Goal: Check status

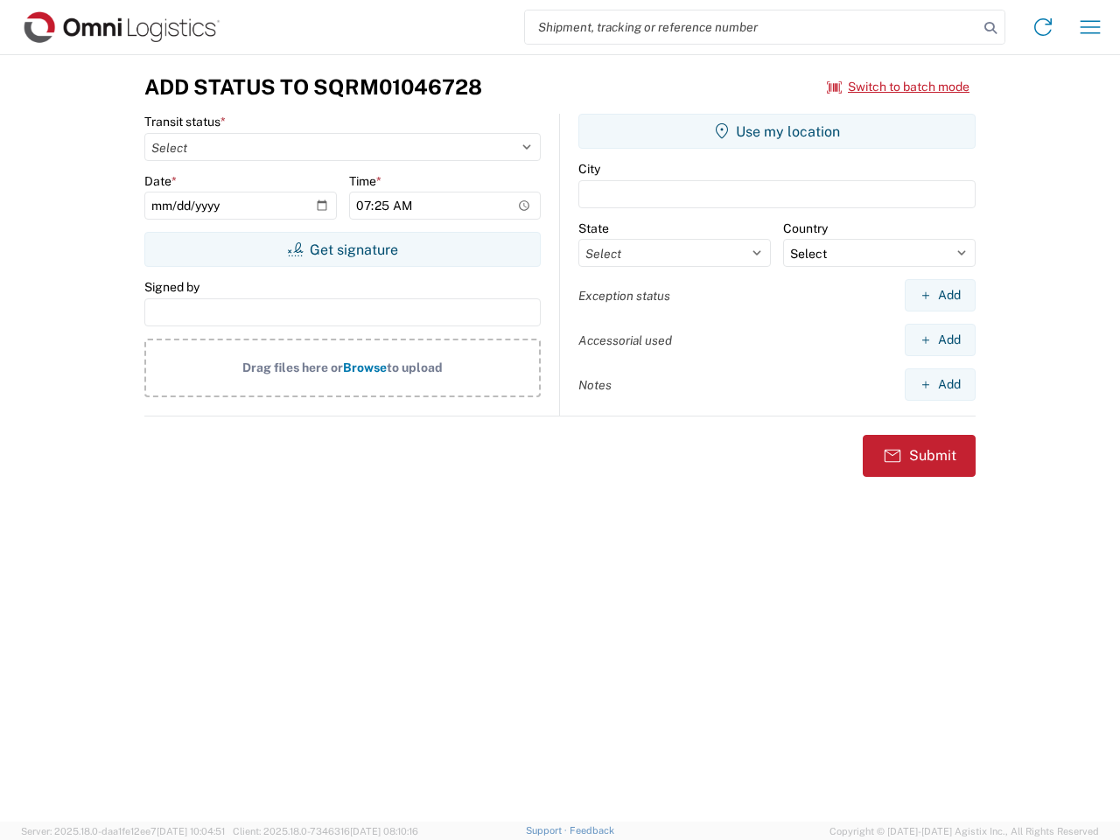
click at [752, 27] on input "search" at bounding box center [751, 27] width 453 height 33
click at [991, 28] on icon at bounding box center [991, 28] width 25 height 25
click at [1043, 27] on icon at bounding box center [1043, 27] width 28 height 28
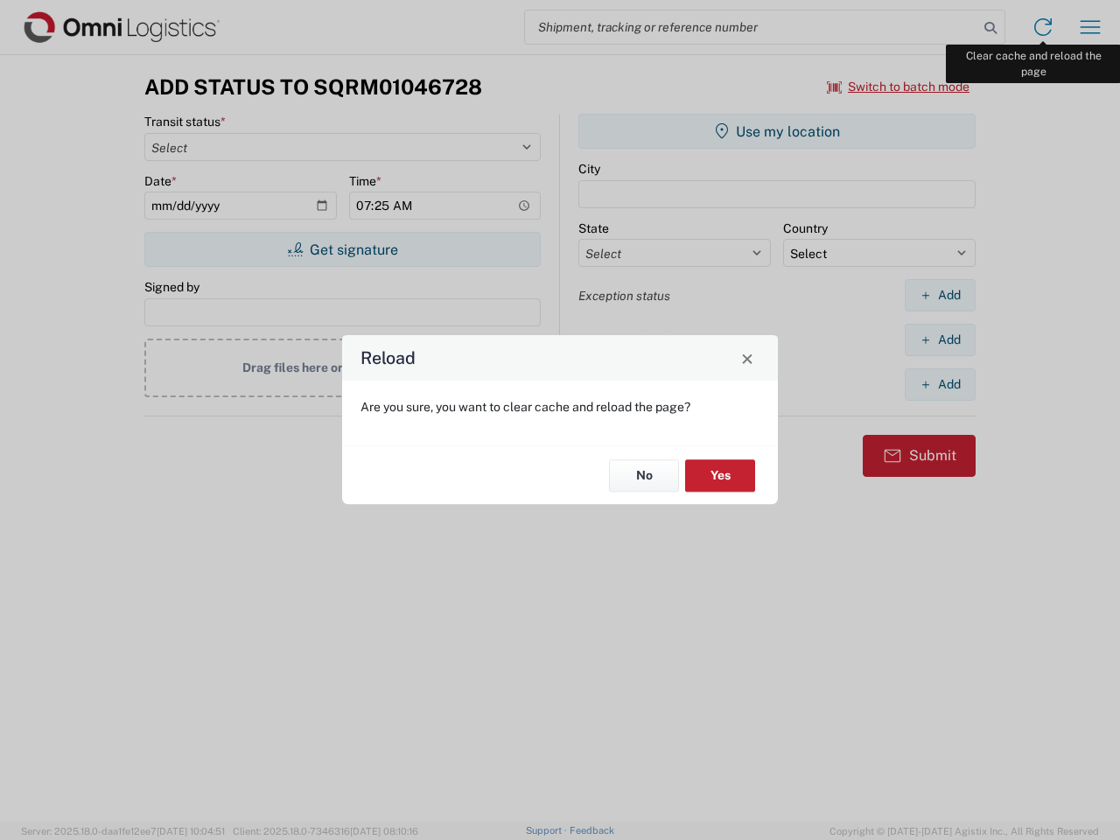
click at [1091, 27] on div "Reload Are you sure, you want to clear cache and reload the page? No Yes" at bounding box center [560, 420] width 1120 height 840
click at [899, 87] on div "Reload Are you sure, you want to clear cache and reload the page? No Yes" at bounding box center [560, 420] width 1120 height 840
click at [342, 249] on div "Reload Are you sure, you want to clear cache and reload the page? No Yes" at bounding box center [560, 420] width 1120 height 840
click at [777, 131] on div "Reload Are you sure, you want to clear cache and reload the page? No Yes" at bounding box center [560, 420] width 1120 height 840
click at [940, 295] on div "Reload Are you sure, you want to clear cache and reload the page? No Yes" at bounding box center [560, 420] width 1120 height 840
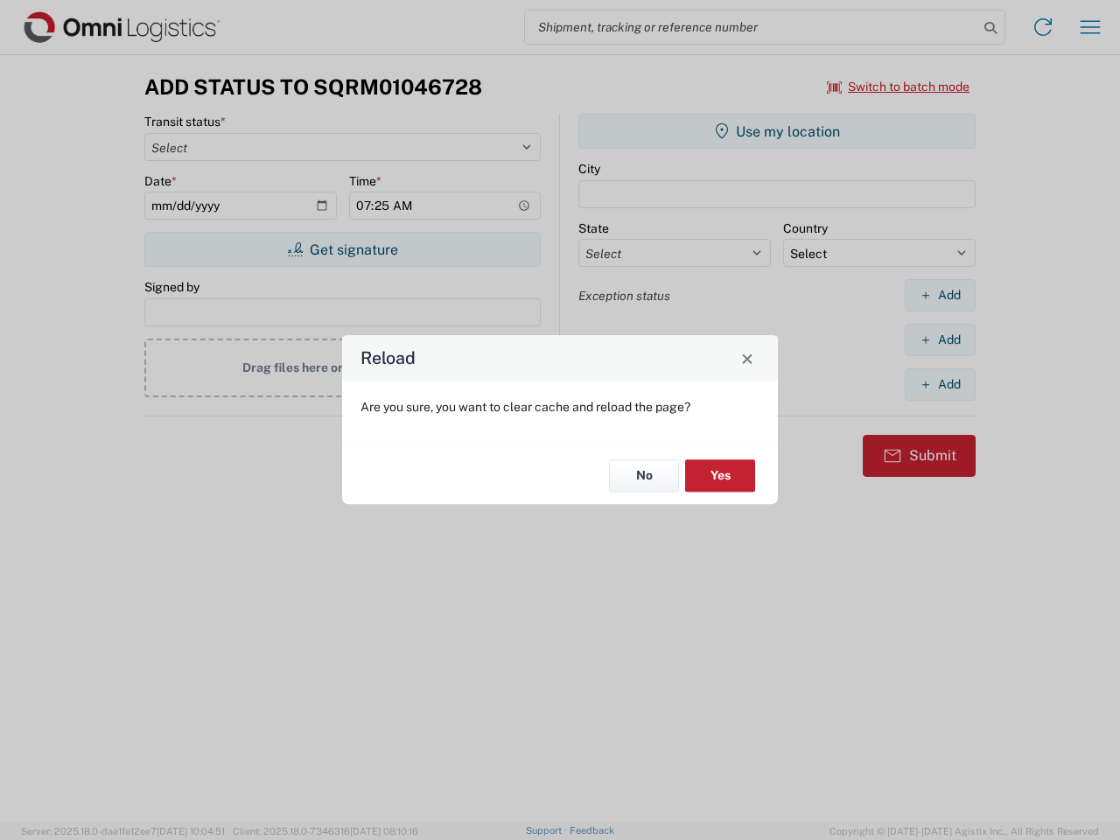
click at [940, 340] on div "Reload Are you sure, you want to clear cache and reload the page? No Yes" at bounding box center [560, 420] width 1120 height 840
click at [940, 384] on div "Reload Are you sure, you want to clear cache and reload the page? No Yes" at bounding box center [560, 420] width 1120 height 840
